Goal: Complete application form: Complete application form

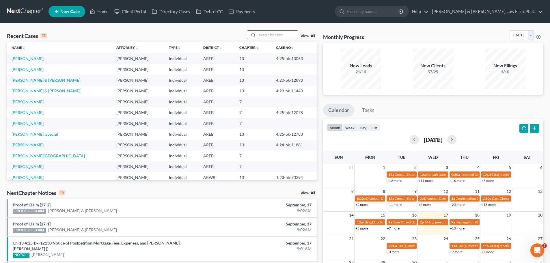
click at [266, 34] on input "search" at bounding box center [277, 35] width 40 height 8
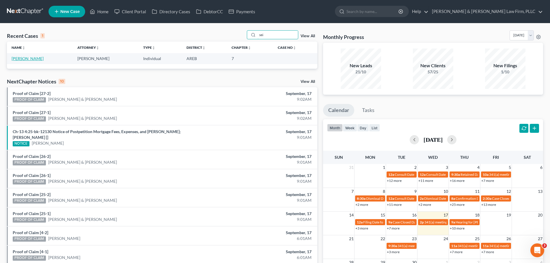
type input "sei"
click at [15, 59] on link "[PERSON_NAME]" at bounding box center [28, 58] width 32 height 5
select select "2"
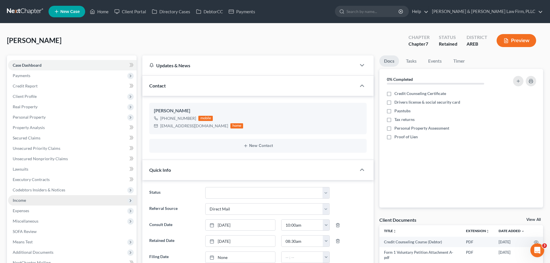
click at [36, 200] on span "Income" at bounding box center [72, 200] width 128 height 10
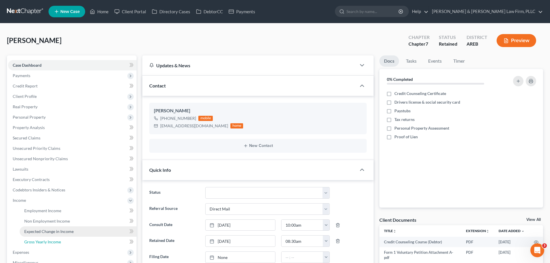
drag, startPoint x: 55, startPoint y: 242, endPoint x: 63, endPoint y: 229, distance: 15.8
click at [54, 242] on span "Gross Yearly Income" at bounding box center [42, 241] width 37 height 5
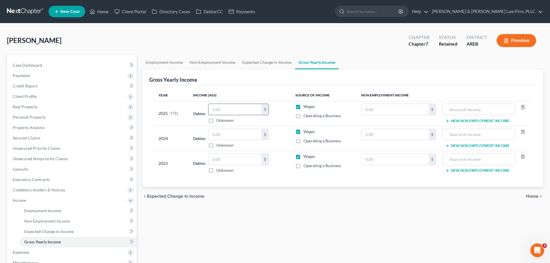
click at [228, 109] on input "text" at bounding box center [234, 109] width 53 height 11
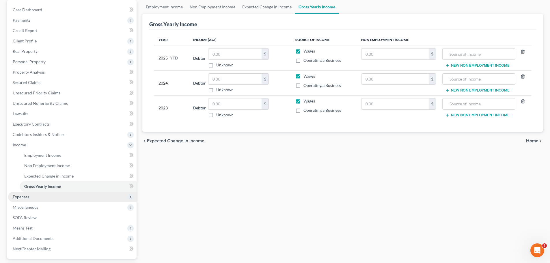
scroll to position [106, 0]
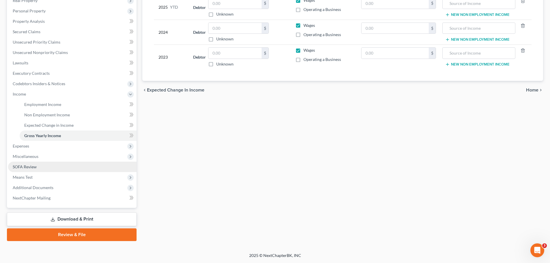
click at [28, 170] on link "SOFA Review" at bounding box center [72, 167] width 128 height 10
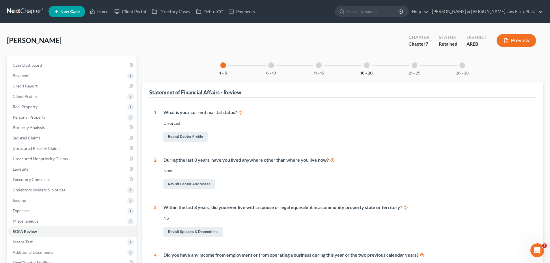
click at [364, 71] on button "16 - 20" at bounding box center [367, 73] width 12 height 4
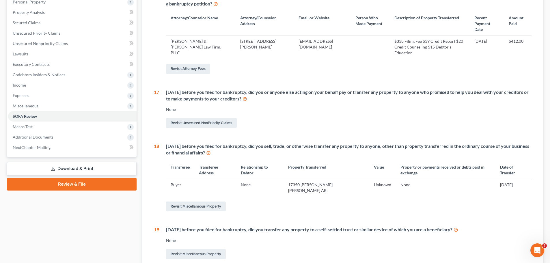
scroll to position [115, 0]
click at [205, 201] on link "Revisit Miscellaneous Property" at bounding box center [196, 206] width 60 height 10
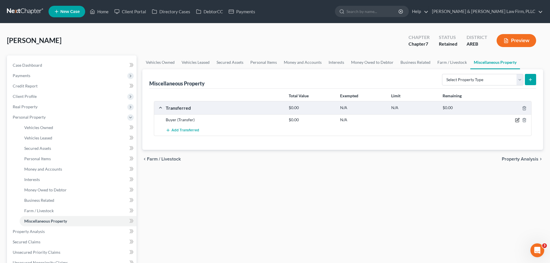
click at [517, 119] on icon "button" at bounding box center [517, 120] width 5 height 5
select select "Ordinary ([DATE])"
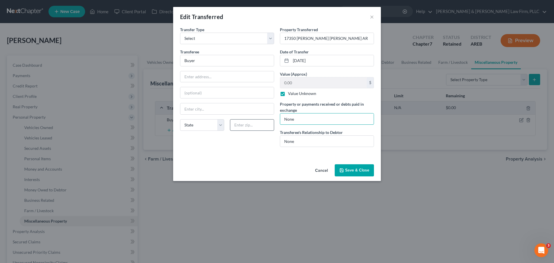
drag, startPoint x: 303, startPoint y: 122, endPoint x: 270, endPoint y: 123, distance: 32.6
click at [270, 123] on div "Transfer Type * Select Ordinary ([DATE]) [DATE] Transferee * Buyer State [US_ST…" at bounding box center [277, 89] width 200 height 125
type input "ex- husband received proceeds ~$10,000."
click at [288, 94] on label "Value Unknown" at bounding box center [302, 94] width 28 height 6
click at [290, 94] on input "Value Unknown" at bounding box center [292, 93] width 4 height 4
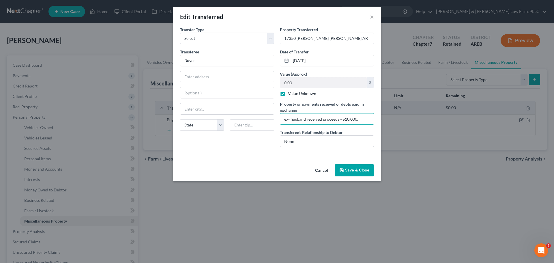
checkbox input "false"
type input "10,000"
click at [354, 171] on button "Save & Close" at bounding box center [354, 170] width 39 height 12
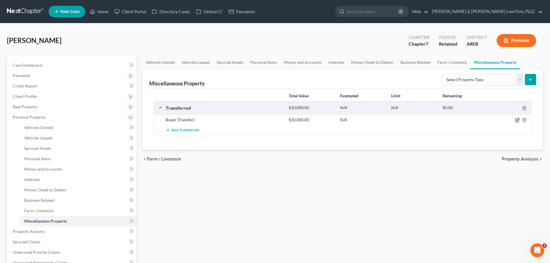
click at [516, 121] on icon "button" at bounding box center [517, 120] width 5 height 5
select select "Ordinary ([DATE])"
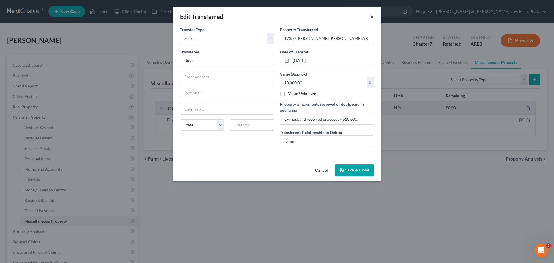
click at [373, 17] on button "×" at bounding box center [372, 16] width 4 height 7
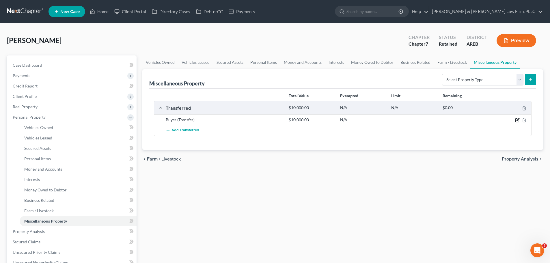
click at [517, 119] on icon "button" at bounding box center [517, 120] width 5 height 5
select select "Ordinary ([DATE])"
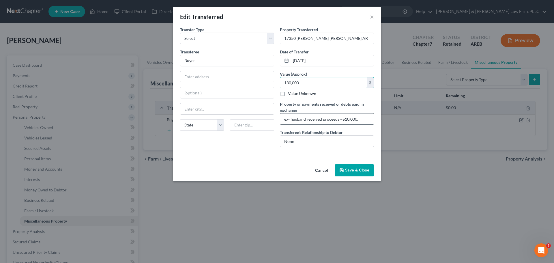
type input "130,000"
drag, startPoint x: 284, startPoint y: 121, endPoint x: 363, endPoint y: 122, distance: 79.4
click at [363, 122] on input "ex- husband received proceeds ~$10,000." at bounding box center [327, 118] width 94 height 11
type input "n"
type input "None"
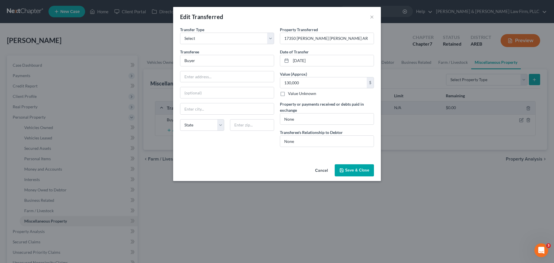
click at [356, 171] on button "Save & Close" at bounding box center [354, 170] width 39 height 12
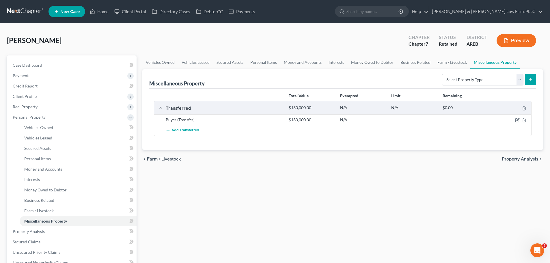
click at [503, 40] on icon "button" at bounding box center [505, 40] width 5 height 5
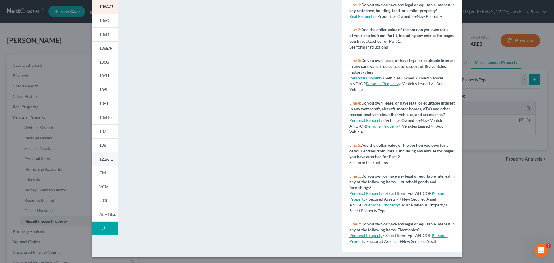
scroll to position [63, 0]
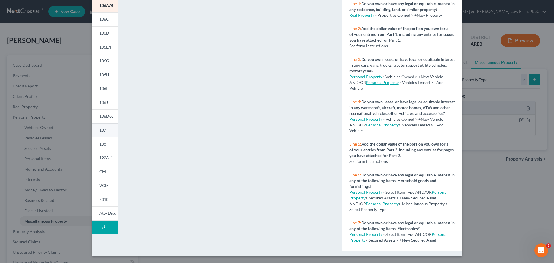
click at [104, 130] on span "107" at bounding box center [102, 130] width 7 height 5
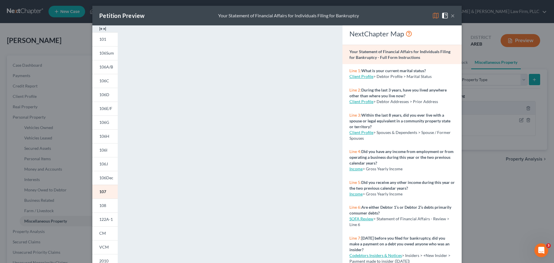
scroll to position [0, 0]
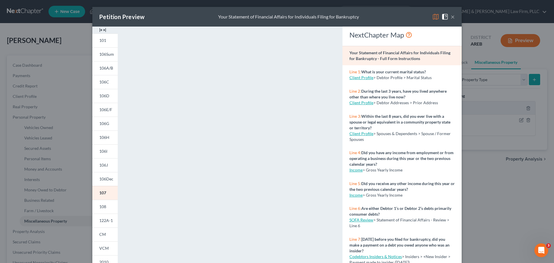
click at [451, 15] on button "×" at bounding box center [453, 16] width 4 height 7
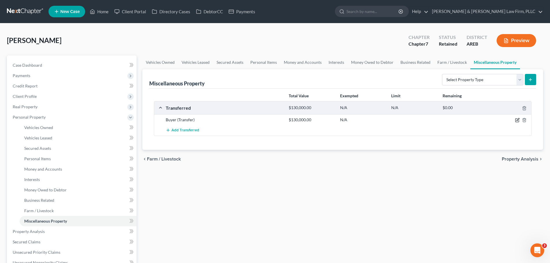
click at [517, 119] on icon "button" at bounding box center [517, 120] width 5 height 5
select select "Ordinary ([DATE])"
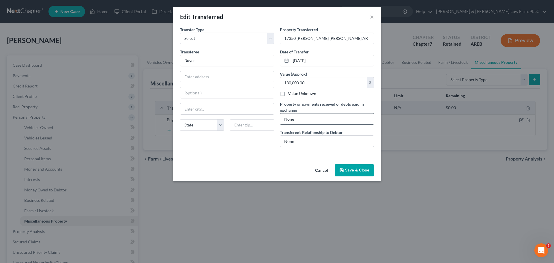
drag, startPoint x: 296, startPoint y: 118, endPoint x: 283, endPoint y: 120, distance: 13.7
click at [283, 120] on input "None" at bounding box center [327, 118] width 94 height 11
type input "Ex-husband received ~10,000 in proceeds. Client did not received anything."
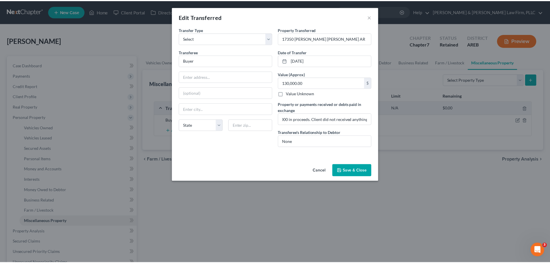
scroll to position [0, 0]
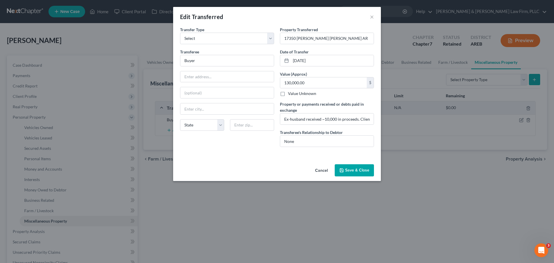
click at [357, 170] on button "Save & Close" at bounding box center [354, 170] width 39 height 12
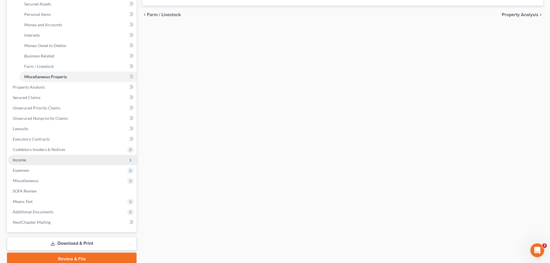
click at [35, 163] on span "Income" at bounding box center [72, 160] width 128 height 10
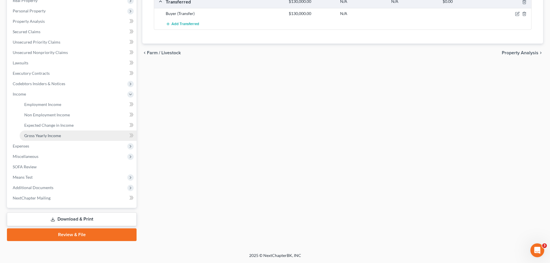
click at [52, 132] on link "Gross Yearly Income" at bounding box center [78, 135] width 117 height 10
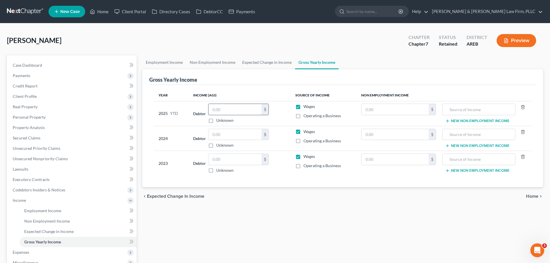
click at [230, 111] on input "text" at bounding box center [234, 109] width 53 height 11
type input "22,000"
click at [230, 131] on input "text" at bounding box center [234, 134] width 53 height 11
type input "30,000"
click at [223, 162] on input "text" at bounding box center [234, 159] width 53 height 11
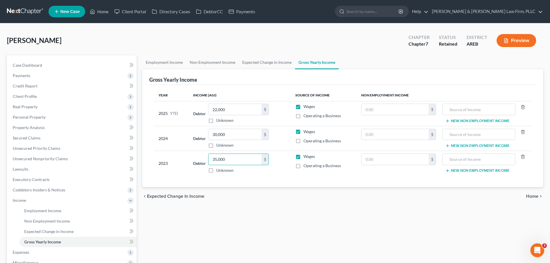
type input "35,000"
click at [531, 196] on span "Home" at bounding box center [532, 196] width 12 height 5
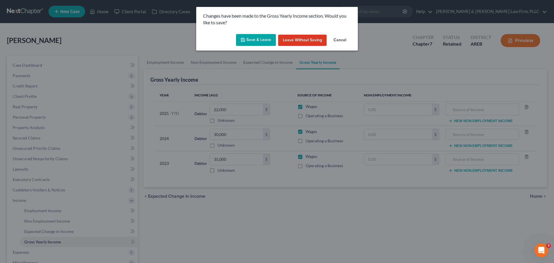
click at [269, 39] on button "Save & Leave" at bounding box center [256, 40] width 40 height 12
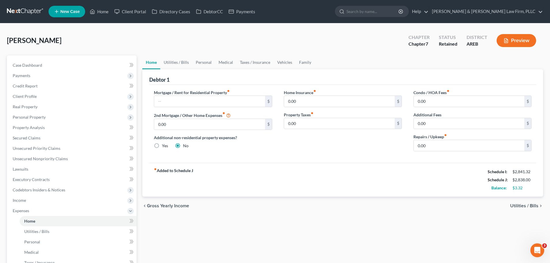
click at [520, 42] on button "Preview" at bounding box center [516, 40] width 40 height 13
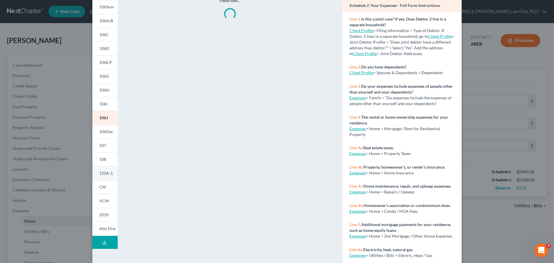
scroll to position [57, 0]
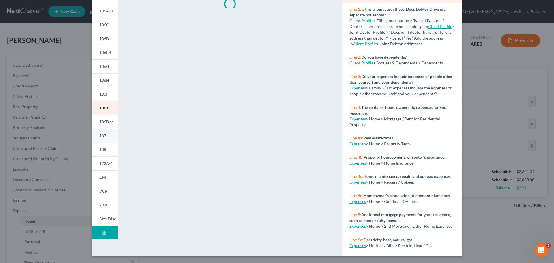
click at [103, 138] on span "107" at bounding box center [102, 135] width 7 height 5
